Goal: Task Accomplishment & Management: Use online tool/utility

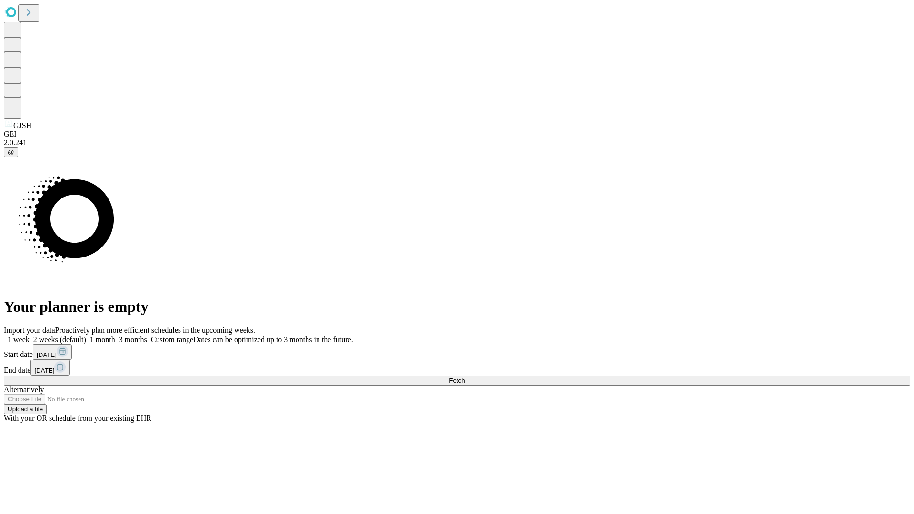
click at [465, 377] on span "Fetch" at bounding box center [457, 380] width 16 height 7
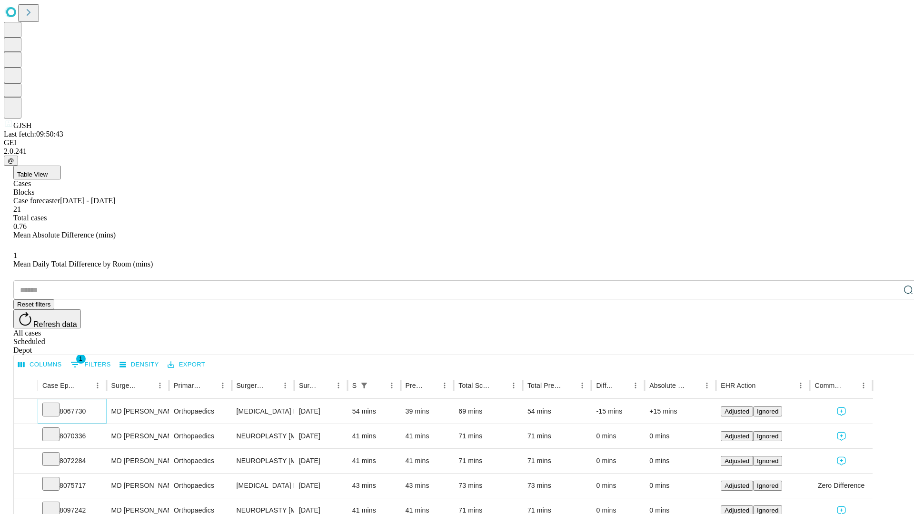
click at [56, 404] on icon at bounding box center [51, 409] width 10 height 10
